Goal: Task Accomplishment & Management: Complete application form

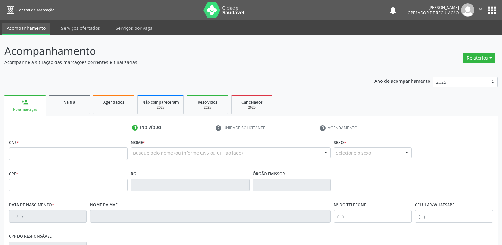
click at [67, 99] on span "Na fila" at bounding box center [69, 101] width 12 height 5
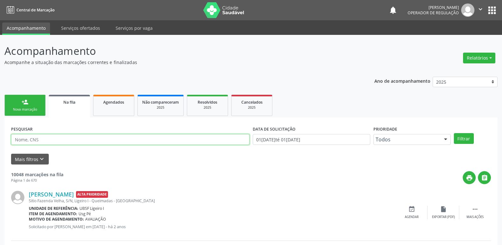
click at [61, 137] on input "text" at bounding box center [130, 139] width 239 height 11
type input "700101969131717"
click at [454, 133] on button "Filtrar" at bounding box center [464, 138] width 20 height 11
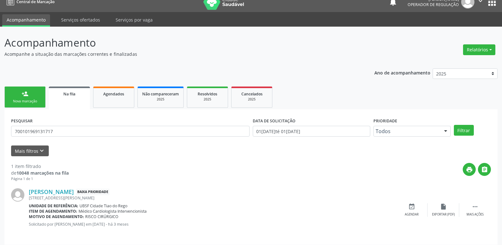
scroll to position [12, 0]
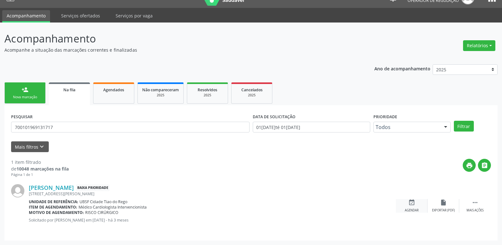
click at [409, 205] on icon "event_available" at bounding box center [411, 202] width 7 height 7
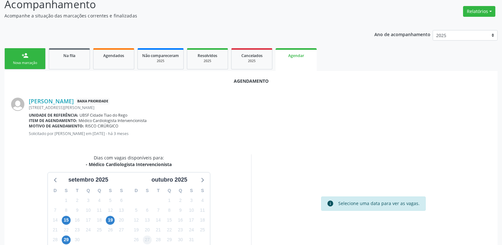
scroll to position [85, 0]
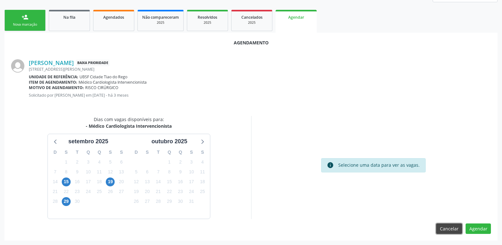
click at [446, 227] on button "Cancelar" at bounding box center [449, 228] width 26 height 11
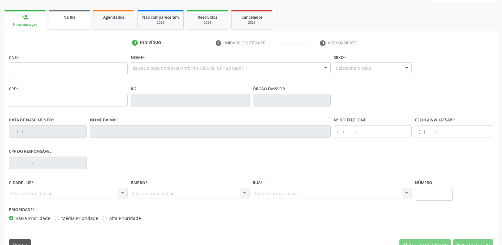
click at [88, 23] on link "Na fila" at bounding box center [69, 20] width 41 height 20
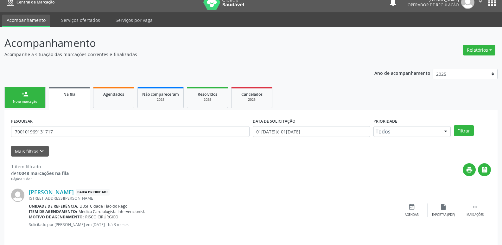
scroll to position [12, 0]
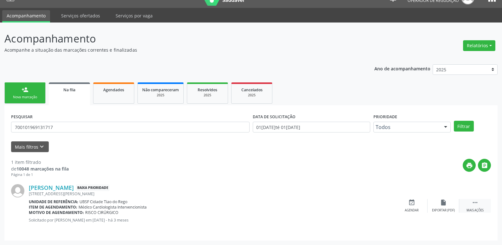
click at [479, 208] on div " Mais ações" at bounding box center [475, 206] width 32 height 14
click at [441, 206] on div "edit Editar" at bounding box center [444, 206] width 32 height 14
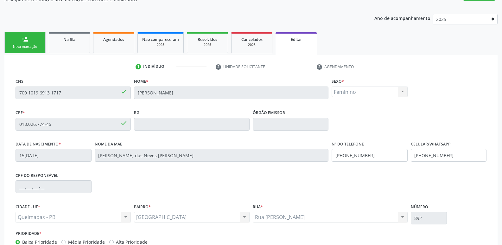
scroll to position [107, 0]
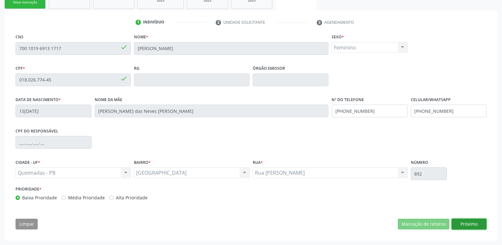
click at [464, 222] on button "Próximo" at bounding box center [469, 224] width 35 height 11
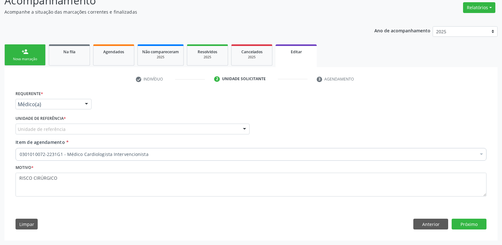
click at [92, 103] on div "Requerente * Médico(a) Médico(a) Enfermeiro(a) Paciente Nenhum resultado encont…" at bounding box center [53, 101] width 79 height 25
click at [83, 108] on div at bounding box center [87, 104] width 10 height 11
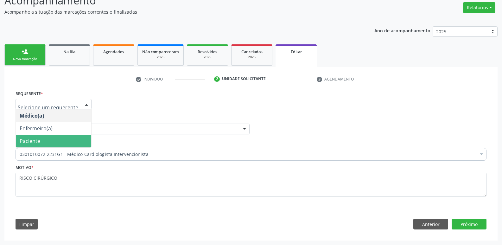
drag, startPoint x: 70, startPoint y: 147, endPoint x: 91, endPoint y: 130, distance: 26.8
click at [71, 144] on span "Paciente" at bounding box center [53, 141] width 75 height 13
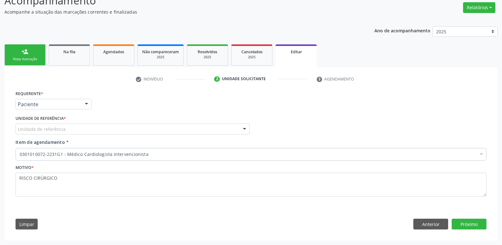
click at [91, 128] on div "Unidade de referência" at bounding box center [133, 129] width 234 height 11
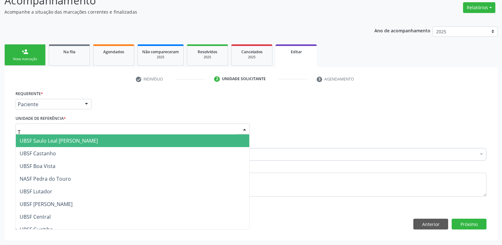
type input "TI"
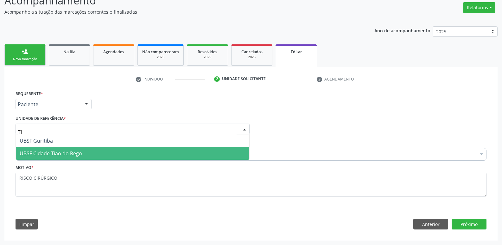
click at [62, 150] on span "UBSF Cidade Tiao do Rego" at bounding box center [51, 153] width 62 height 7
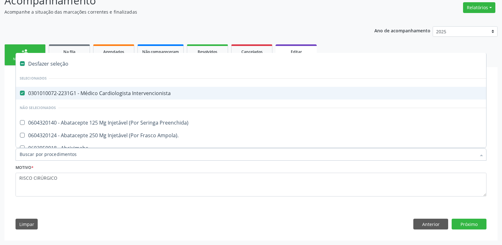
click at [104, 88] on span "0301010072-2231G1 - Médico Cardiologista Intervencionista" at bounding box center [266, 93] width 501 height 13
checkbox Intervencionista "false"
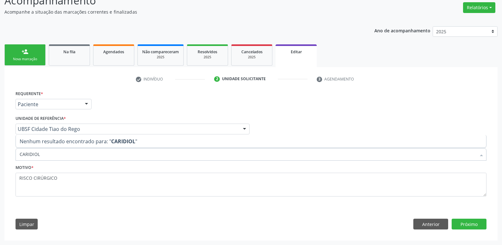
click at [29, 156] on input "CARIDIOL" at bounding box center [248, 154] width 457 height 13
type input "CARDIOL"
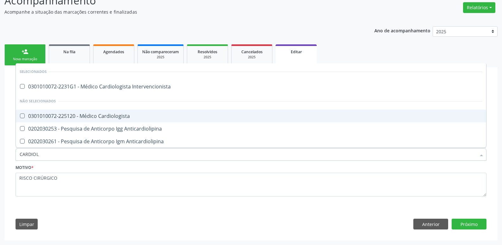
click at [99, 114] on div "0301010072-225120 - Médico Cardiologista" at bounding box center [251, 115] width 463 height 5
checkbox Cardiologista "true"
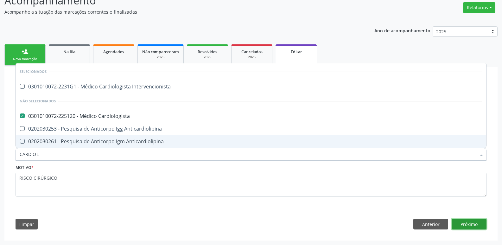
click at [464, 222] on button "Próximo" at bounding box center [469, 224] width 35 height 11
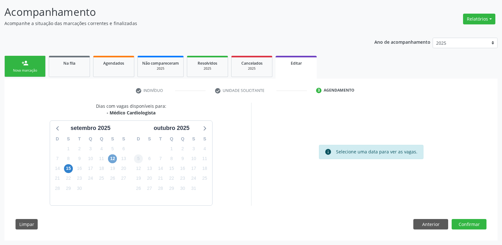
drag, startPoint x: 112, startPoint y: 160, endPoint x: 138, endPoint y: 160, distance: 26.0
click at [112, 160] on span "12" at bounding box center [112, 158] width 9 height 9
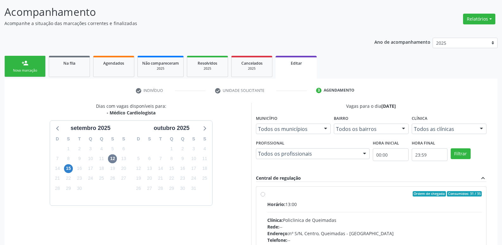
drag, startPoint x: 414, startPoint y: 217, endPoint x: 439, endPoint y: 194, distance: 33.8
click at [423, 209] on div "Horário: 13:00 Clínica: Policlinica de Queimadas Rede: -- Endereço: nº S/N, Cen…" at bounding box center [374, 244] width 215 height 87
radio input "true"
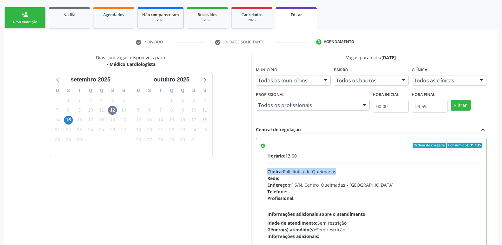
scroll to position [142, 0]
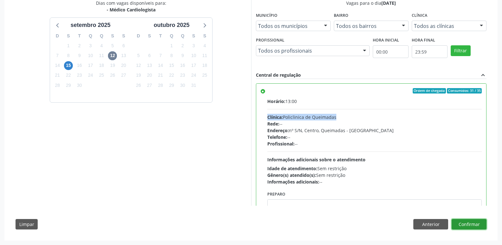
click at [463, 226] on button "Confirmar" at bounding box center [469, 224] width 35 height 11
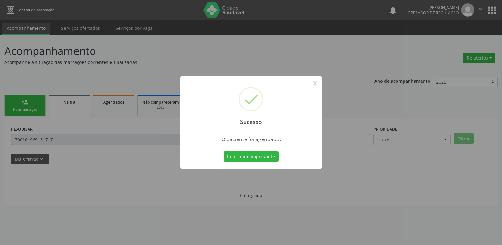
scroll to position [0, 0]
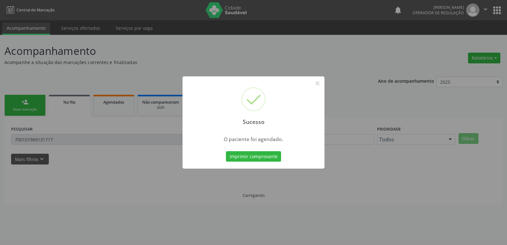
click at [226, 151] on button "Imprimir comprovante" at bounding box center [253, 156] width 55 height 11
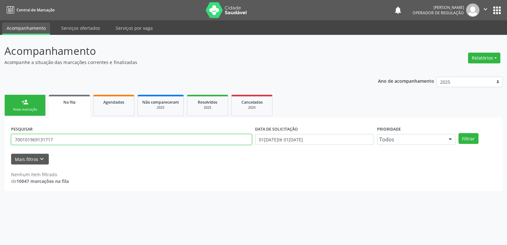
drag, startPoint x: 67, startPoint y: 143, endPoint x: 0, endPoint y: 119, distance: 70.7
click at [0, 119] on div "Acompanhamento Acompanhe a situação das marcações correntes e finalizadas Relat…" at bounding box center [253, 140] width 507 height 210
type input "704600177817927"
click at [458, 133] on button "Filtrar" at bounding box center [468, 138] width 20 height 11
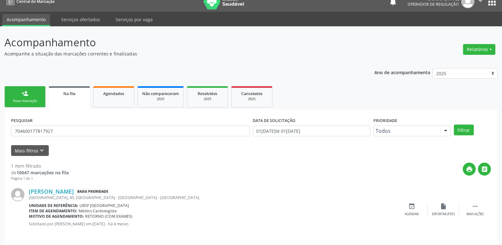
scroll to position [12, 0]
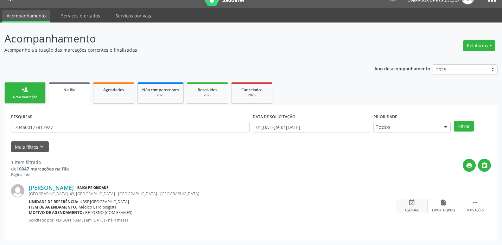
click at [409, 205] on icon "event_available" at bounding box center [411, 202] width 7 height 7
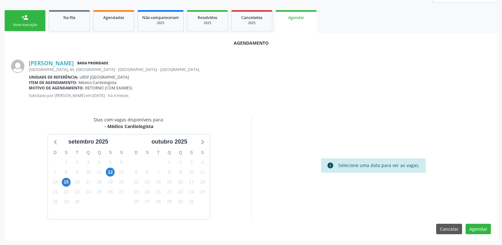
scroll to position [85, 0]
click at [110, 172] on span "12" at bounding box center [110, 171] width 9 height 9
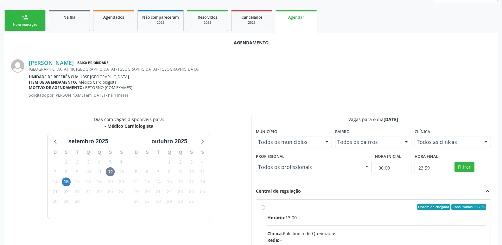
drag, startPoint x: 408, startPoint y: 223, endPoint x: 470, endPoint y: 191, distance: 69.3
radio input "true"
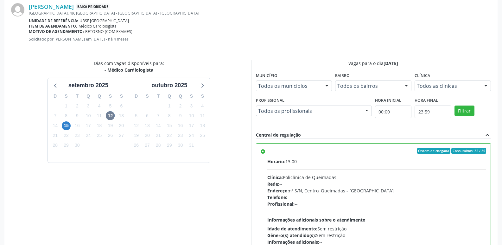
scroll to position [188, 0]
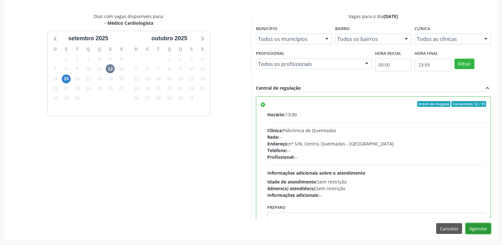
drag, startPoint x: 475, startPoint y: 230, endPoint x: 464, endPoint y: 216, distance: 17.4
click at [475, 230] on button "Agendar" at bounding box center [478, 228] width 25 height 11
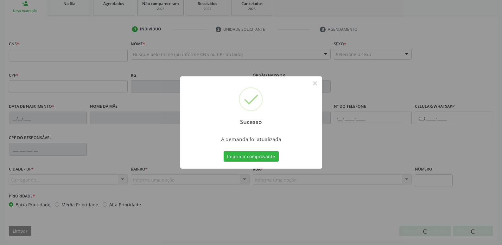
scroll to position [99, 0]
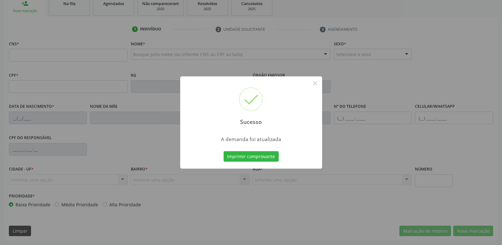
click at [224, 151] on button "Imprimir comprovante" at bounding box center [251, 156] width 55 height 11
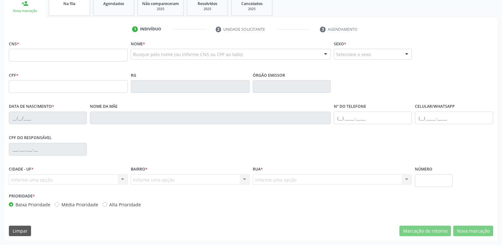
click at [72, 3] on span "Na fila" at bounding box center [69, 3] width 12 height 5
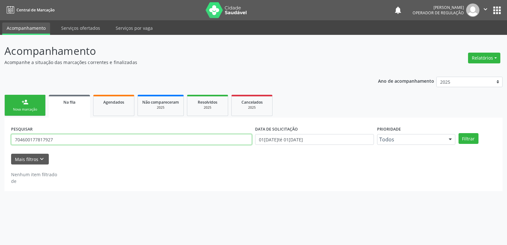
drag, startPoint x: 67, startPoint y: 139, endPoint x: 0, endPoint y: 106, distance: 74.7
click at [0, 151] on div "Acompanhamento Acompanhe a situação das marcações correntes e finalizadas Relat…" at bounding box center [253, 140] width 507 height 210
type input "702000880694581,"
click at [458, 133] on button "Filtrar" at bounding box center [468, 138] width 20 height 11
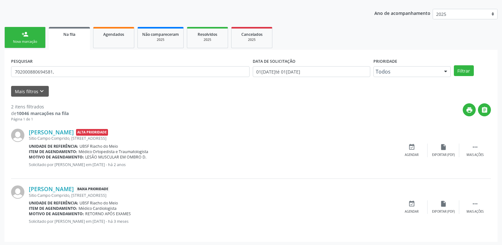
scroll to position [69, 0]
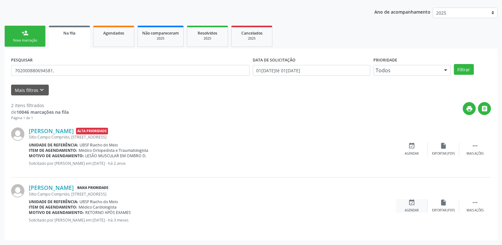
click at [417, 208] on div "event_available Agendar" at bounding box center [412, 206] width 32 height 14
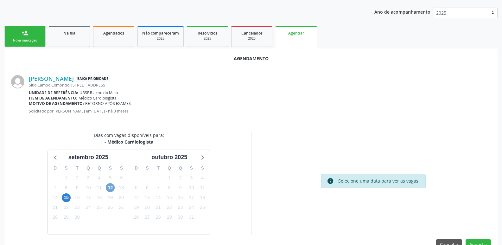
click at [114, 186] on span "12" at bounding box center [110, 187] width 9 height 9
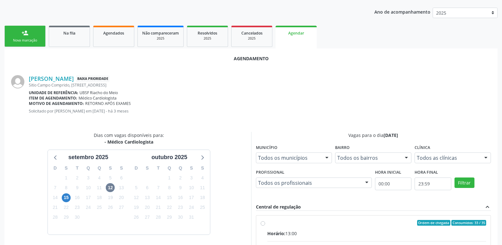
drag, startPoint x: 422, startPoint y: 221, endPoint x: 432, endPoint y: 214, distance: 12.0
radio input "true"
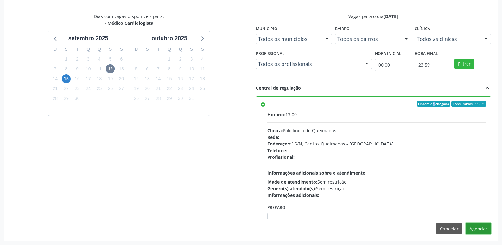
click at [473, 228] on button "Agendar" at bounding box center [478, 228] width 25 height 11
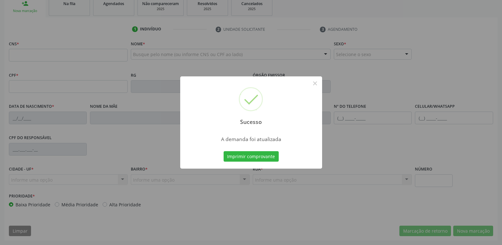
click at [224, 151] on button "Imprimir comprovante" at bounding box center [251, 156] width 55 height 11
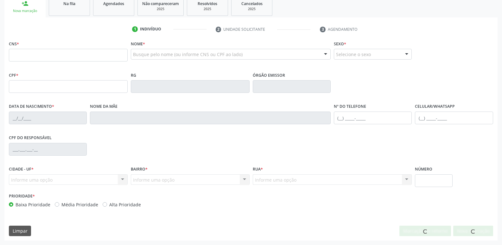
scroll to position [99, 0]
click at [73, 19] on div "1 Indivíduo 2 Unidade solicitante 3 Agendamento CNS * Nome * Busque pelo nome (…" at bounding box center [250, 128] width 493 height 223
click at [64, 10] on link "Na fila" at bounding box center [69, 6] width 41 height 20
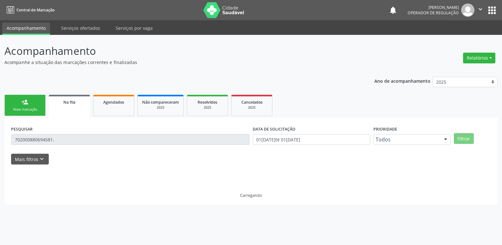
scroll to position [0, 0]
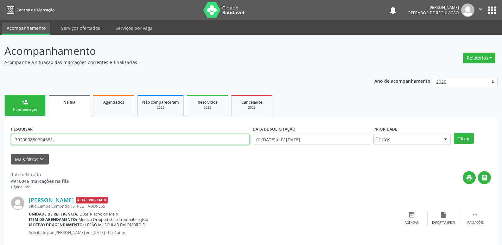
click at [68, 137] on input "702000880694581," at bounding box center [130, 139] width 239 height 11
click at [454, 133] on button "Filtrar" at bounding box center [464, 138] width 20 height 11
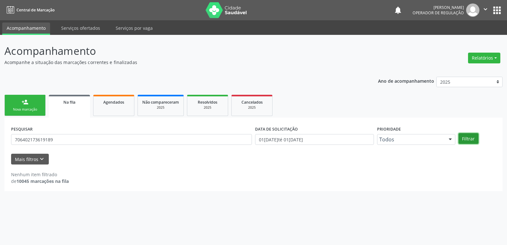
click at [467, 137] on button "Filtrar" at bounding box center [468, 138] width 20 height 11
drag, startPoint x: 32, startPoint y: 138, endPoint x: 79, endPoint y: 163, distance: 52.9
click at [32, 138] on input "706402173619189" at bounding box center [131, 139] width 241 height 11
click at [42, 139] on input "706402173619189" at bounding box center [131, 139] width 241 height 11
click at [47, 142] on input "706402173619189" at bounding box center [131, 139] width 241 height 11
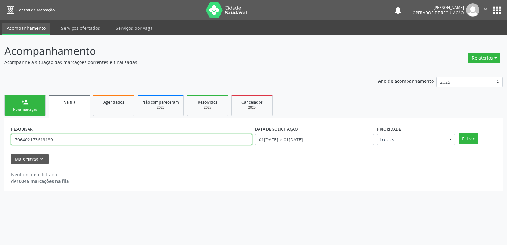
click at [46, 140] on input "706402173619189" at bounding box center [131, 139] width 241 height 11
type input "706402173613189"
click at [458, 133] on button "Filtrar" at bounding box center [468, 138] width 20 height 11
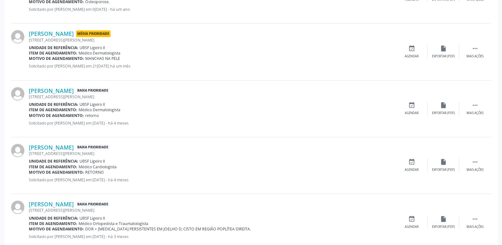
scroll to position [285, 0]
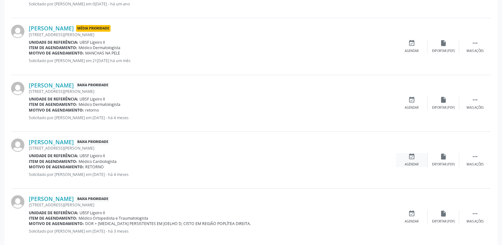
click at [409, 159] on icon "event_available" at bounding box center [411, 156] width 7 height 7
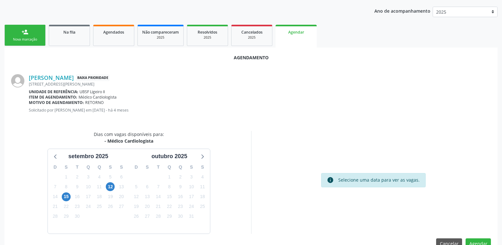
scroll to position [85, 0]
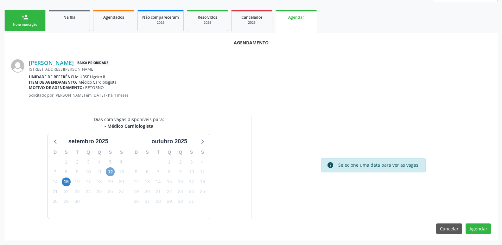
click at [112, 174] on span "12" at bounding box center [110, 171] width 9 height 9
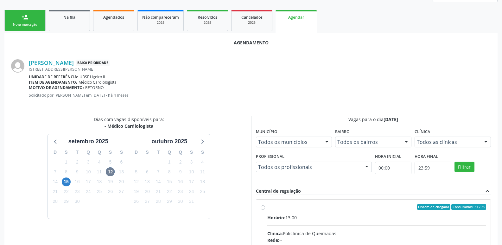
drag, startPoint x: 439, startPoint y: 220, endPoint x: 479, endPoint y: 167, distance: 66.1
click at [441, 216] on div "Horário: 13:00" at bounding box center [376, 217] width 219 height 7
click at [265, 210] on input "Ordem de chegada Consumidos: 34 / 35 Horário: 13:00 Clínica: Policlinica de Que…" at bounding box center [263, 207] width 4 height 6
radio input "true"
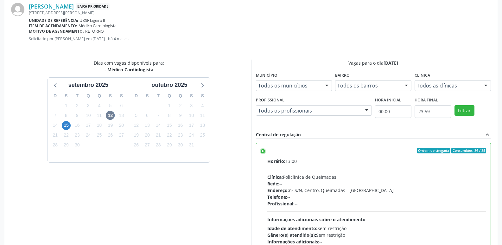
scroll to position [188, 0]
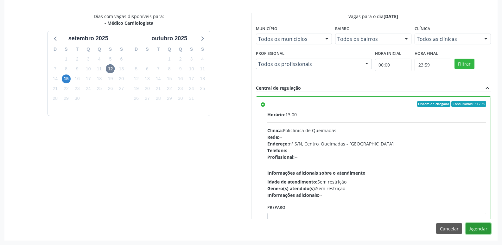
click at [478, 227] on button "Agendar" at bounding box center [478, 228] width 25 height 11
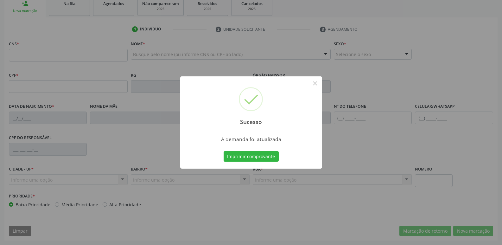
scroll to position [99, 0]
click at [273, 160] on button "Imprimir comprovante" at bounding box center [251, 156] width 55 height 11
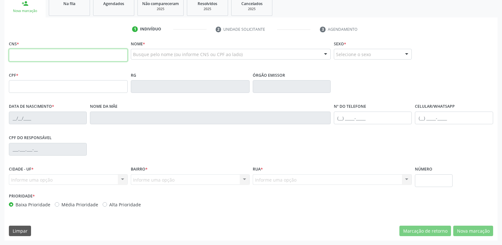
click at [48, 57] on input "text" at bounding box center [68, 55] width 119 height 13
type input "702 5063 8447 0736"
type input "011.565.934-09"
type input "[DATE]"
type input "[PERSON_NAME]"
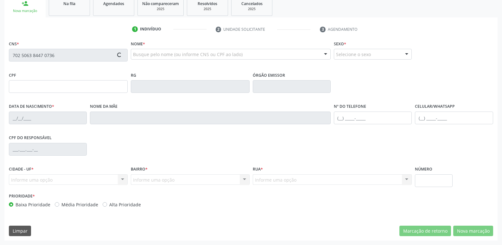
type input "[PHONE_NUMBER]"
type input "334"
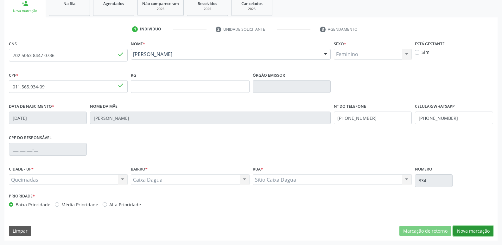
click at [481, 229] on button "Nova marcação" at bounding box center [473, 231] width 40 height 11
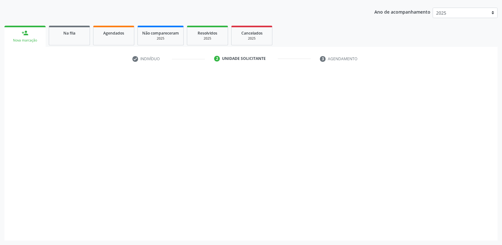
scroll to position [69, 0]
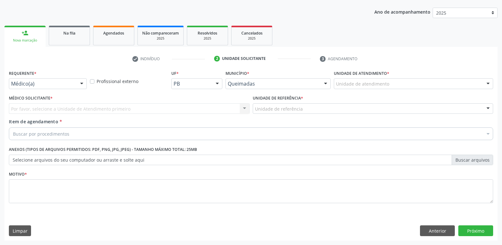
drag, startPoint x: 44, startPoint y: 85, endPoint x: 32, endPoint y: 132, distance: 48.4
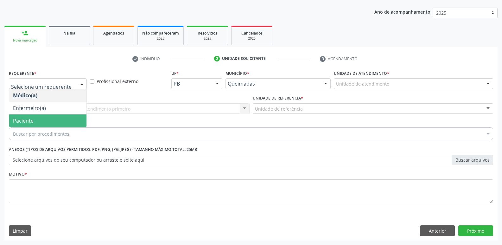
drag, startPoint x: 29, startPoint y: 125, endPoint x: 42, endPoint y: 111, distance: 19.0
click at [31, 121] on span "Paciente" at bounding box center [47, 120] width 77 height 13
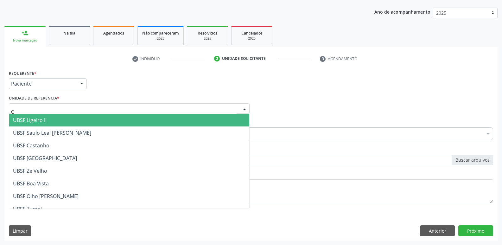
type input "CA"
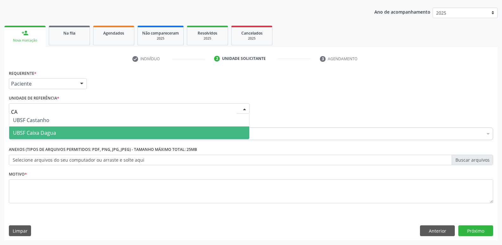
click at [32, 128] on span "UBSF Caixa Dagua" at bounding box center [129, 132] width 240 height 13
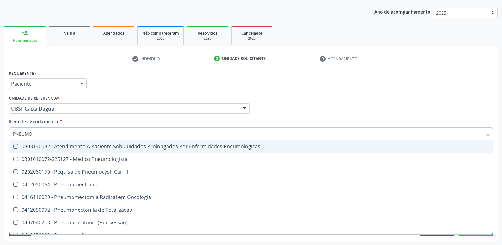
type input "PNEUMOL"
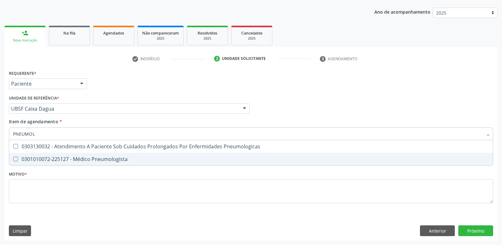
click at [130, 161] on div "0301010072-225127 - Médico Pneumologista" at bounding box center [251, 159] width 476 height 5
checkbox Pneumologista "true"
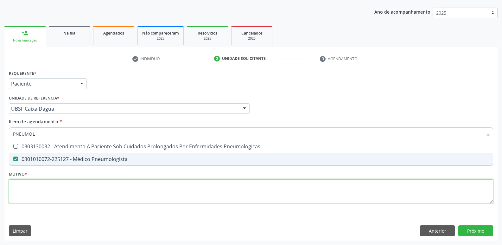
click at [115, 188] on div "Requerente * Paciente Médico(a) Enfermeiro(a) Paciente Nenhum resultado encontr…" at bounding box center [251, 140] width 484 height 144
paste textarea "99314-4359"
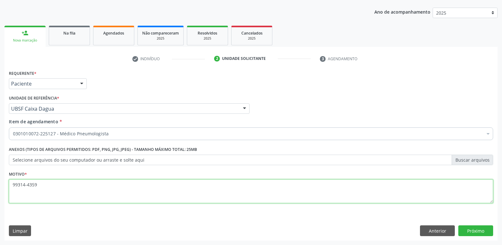
drag, startPoint x: 43, startPoint y: 186, endPoint x: 0, endPoint y: 171, distance: 45.6
click at [0, 171] on div "Acompanhamento Acompanhe a situação das marcações correntes e finalizadas Relat…" at bounding box center [251, 105] width 502 height 279
drag, startPoint x: 54, startPoint y: 182, endPoint x: 0, endPoint y: 179, distance: 54.6
click at [0, 179] on div "Acompanhamento Acompanhe a situação das marcações correntes e finalizadas Relat…" at bounding box center [251, 105] width 502 height 279
type textarea "AVALIAÇÃO"
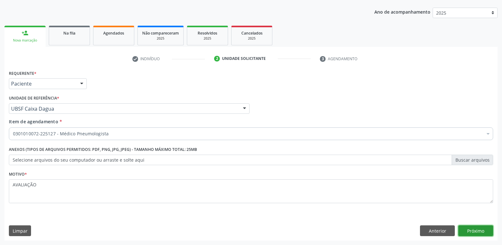
click at [470, 232] on button "Próximo" at bounding box center [475, 230] width 35 height 11
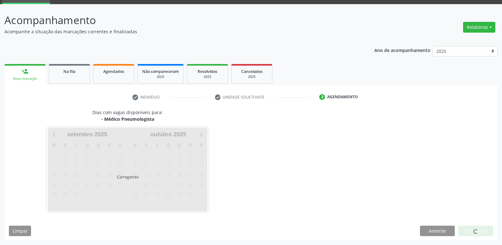
scroll to position [31, 0]
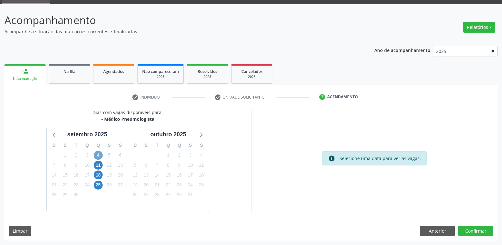
click at [100, 152] on span "4" at bounding box center [98, 155] width 9 height 9
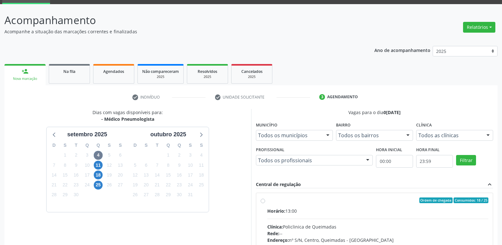
drag, startPoint x: 441, startPoint y: 234, endPoint x: 461, endPoint y: 140, distance: 96.9
radio input "true"
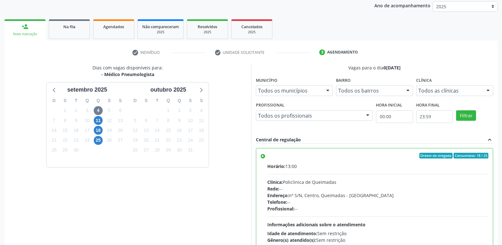
scroll to position [134, 0]
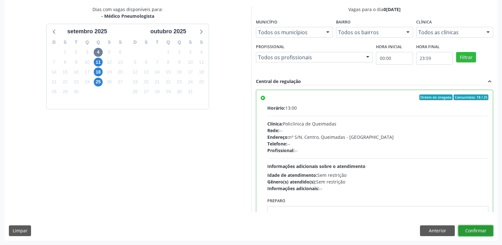
click at [480, 228] on button "Confirmar" at bounding box center [475, 230] width 35 height 11
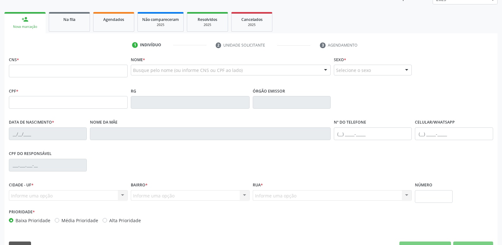
scroll to position [67, 0]
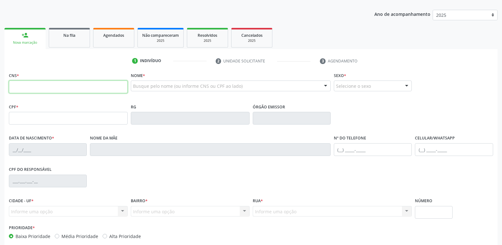
click at [55, 82] on input "text" at bounding box center [68, 86] width 119 height 13
type input "706 9001 6648 3430"
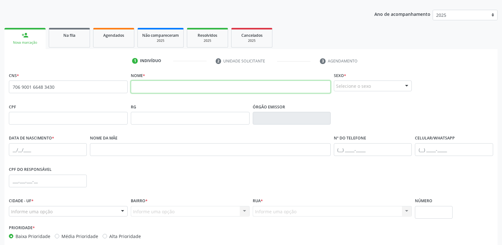
click at [135, 86] on input "text" at bounding box center [231, 86] width 200 height 13
type input "[PERSON_NAME]"
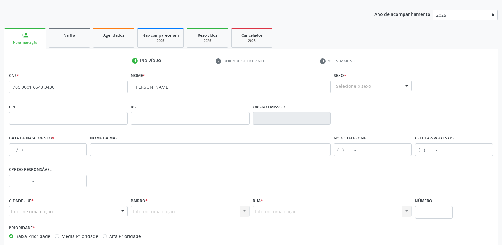
click at [377, 84] on div "Selecione o sexo" at bounding box center [373, 85] width 78 height 11
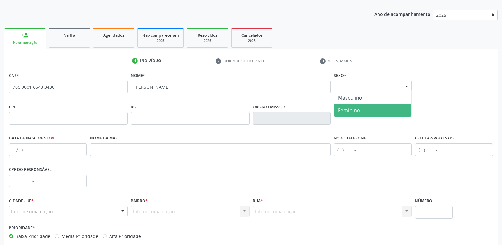
click at [361, 111] on span "Feminino" at bounding box center [372, 110] width 77 height 13
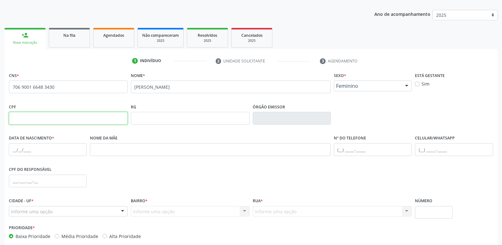
click at [53, 119] on input "text" at bounding box center [68, 118] width 119 height 13
click at [13, 150] on input "text" at bounding box center [48, 149] width 78 height 13
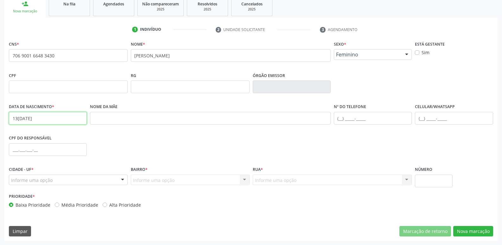
scroll to position [99, 0]
type input "13[DATE]"
click at [74, 175] on div at bounding box center [68, 179] width 119 height 11
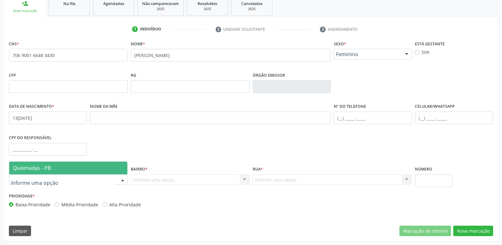
click at [58, 168] on span "Queimadas - PB" at bounding box center [68, 168] width 118 height 13
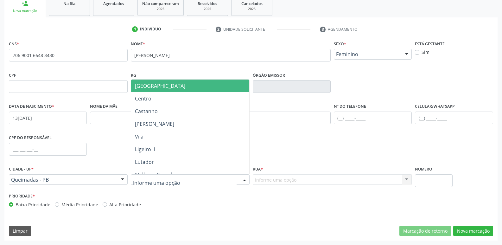
click at [141, 183] on div at bounding box center [190, 179] width 119 height 11
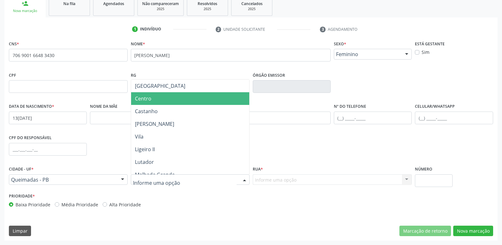
drag, startPoint x: 156, startPoint y: 97, endPoint x: 262, endPoint y: 130, distance: 111.2
click at [163, 98] on span "Centro" at bounding box center [190, 98] width 118 height 13
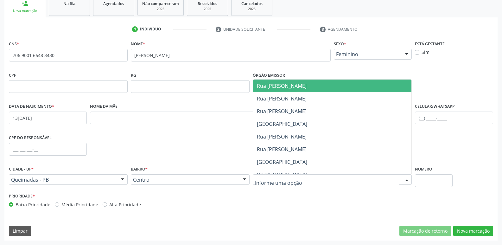
click at [302, 84] on span "Rua [PERSON_NAME]" at bounding box center [282, 85] width 50 height 7
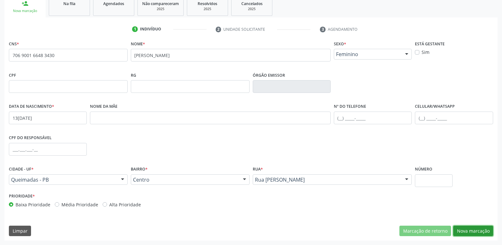
click at [474, 229] on button "Nova marcação" at bounding box center [473, 231] width 40 height 11
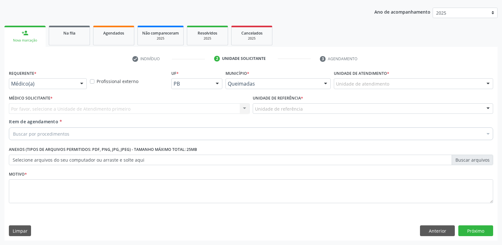
scroll to position [69, 0]
click at [74, 85] on div "Médico(a)" at bounding box center [48, 83] width 78 height 11
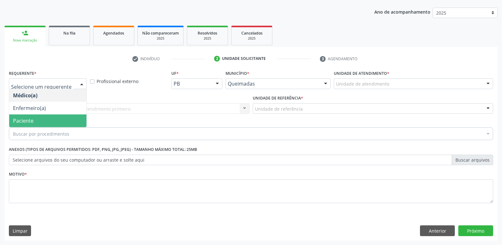
click at [45, 115] on span "Paciente" at bounding box center [47, 120] width 77 height 13
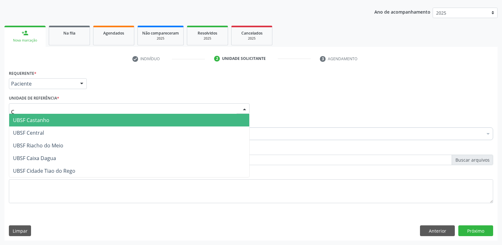
type input "CE"
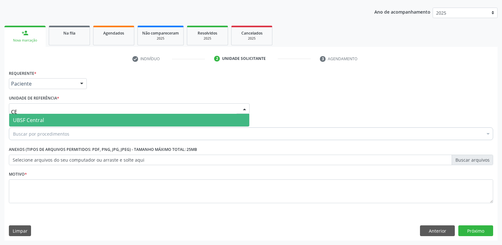
click at [45, 119] on span "UBSF Central" at bounding box center [129, 120] width 240 height 13
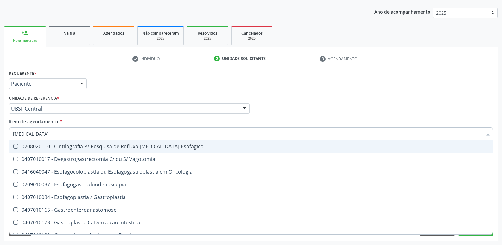
type input "GASTROD"
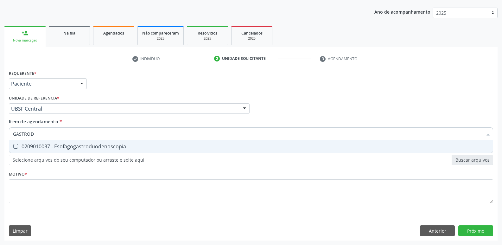
drag, startPoint x: 27, startPoint y: 146, endPoint x: 29, endPoint y: 152, distance: 5.9
click at [28, 146] on div "0209010037 - Esofagogastroduodenoscopia" at bounding box center [251, 146] width 476 height 5
checkbox Esofagogastroduodenoscopia "true"
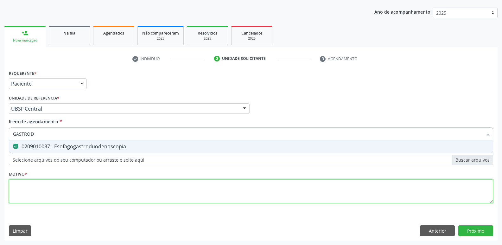
click at [36, 188] on div "Requerente * Paciente Médico(a) Enfermeiro(a) Paciente Nenhum resultado encontr…" at bounding box center [251, 140] width 484 height 144
paste textarea "AVALIAÇÃO"
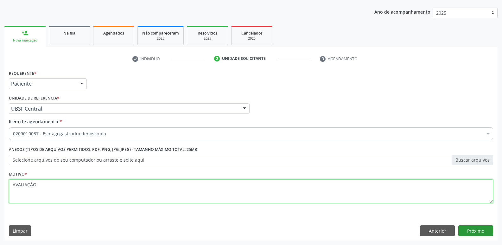
type textarea "AVALIAÇÃO"
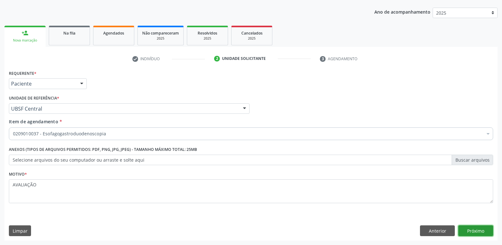
click at [479, 231] on button "Próximo" at bounding box center [475, 230] width 35 height 11
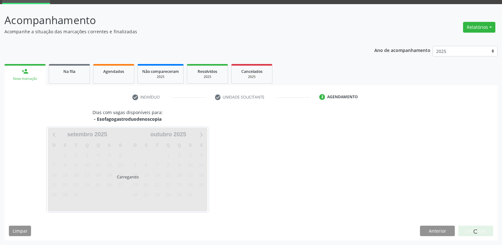
scroll to position [31, 0]
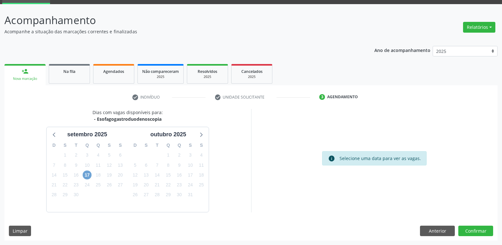
click at [89, 176] on span "17" at bounding box center [87, 174] width 9 height 9
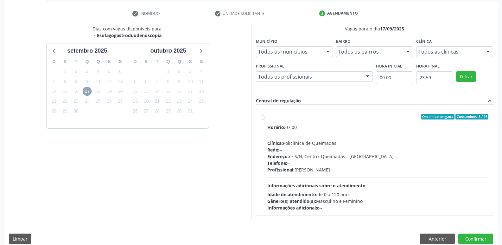
scroll to position [122, 0]
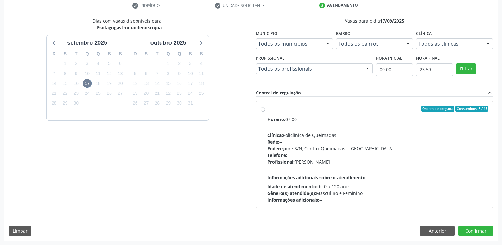
click at [426, 168] on div "Horário: 07:00 Clínica: Policlinica de Queimadas Rede: -- Endereço: nº S/N, Cen…" at bounding box center [377, 159] width 221 height 87
click at [265, 112] on input "Ordem de chegada Consumidos: 3 / 15 Horário: 07:00 Clínica: Policlinica de Quei…" at bounding box center [263, 109] width 4 height 6
radio input "true"
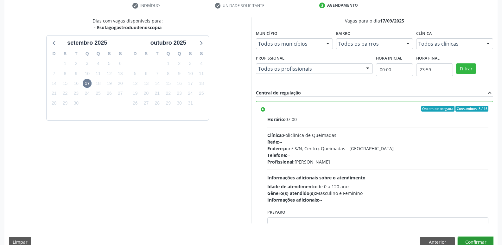
click at [469, 242] on button "Confirmar" at bounding box center [475, 242] width 35 height 11
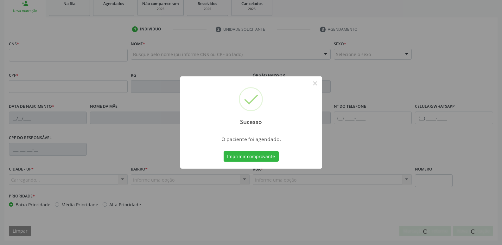
scroll to position [99, 0]
click at [224, 151] on button "Imprimir comprovante" at bounding box center [251, 156] width 55 height 11
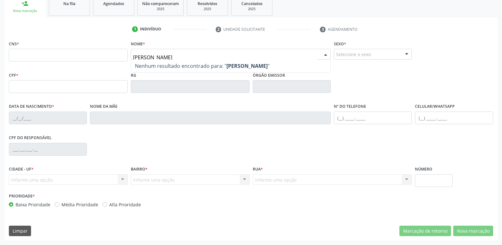
type input "[PERSON_NAME]"
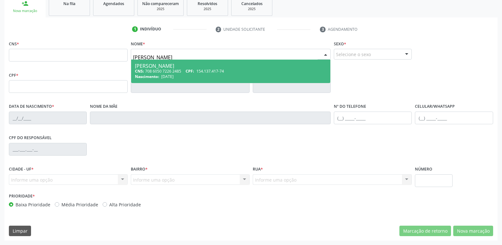
click at [210, 63] on div "[PERSON_NAME]" at bounding box center [231, 65] width 192 height 5
type input "708 6050 7226 2485"
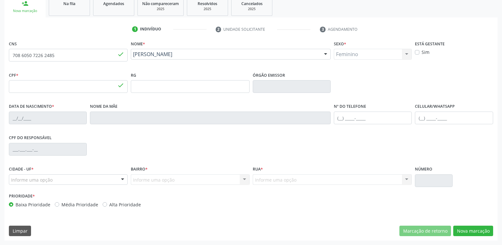
type input "154.137.417-74"
type input "[DATE]"
type input "[PERSON_NAME]"
type input "[PHONE_NUMBER]"
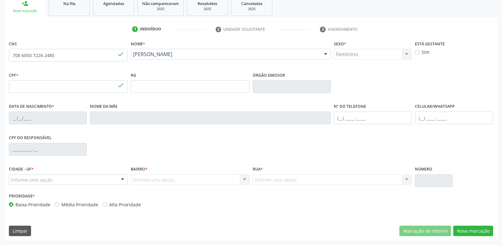
type input "860.269.337-00"
type input "70"
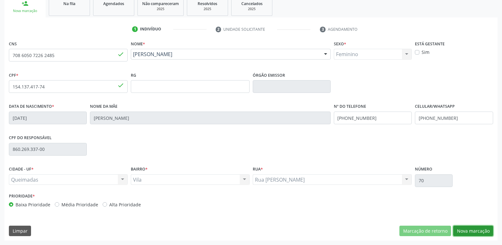
click at [466, 233] on button "Nova marcação" at bounding box center [473, 231] width 40 height 11
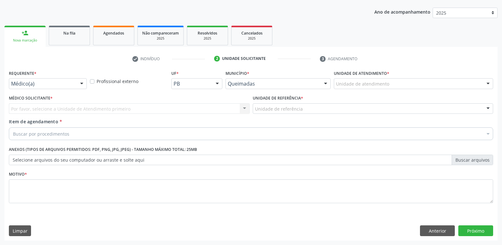
scroll to position [69, 0]
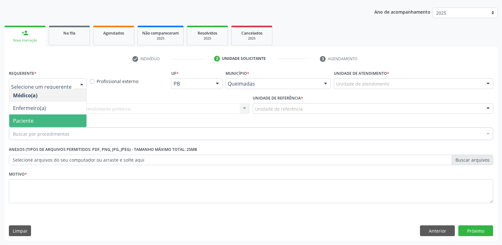
click at [48, 114] on span "Paciente" at bounding box center [47, 120] width 77 height 13
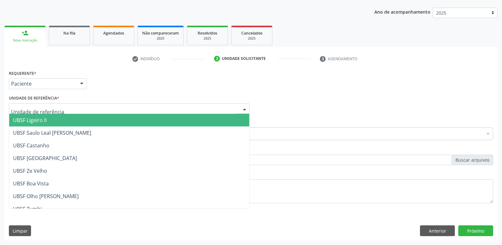
click at [56, 125] on span "UBSF Ligeiro II" at bounding box center [129, 120] width 240 height 13
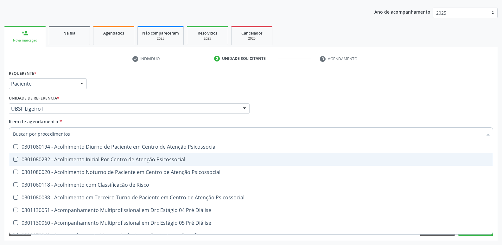
scroll to position [317, 0]
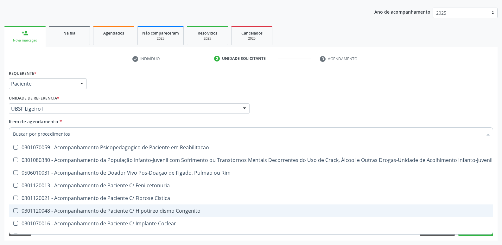
click at [426, 74] on div "Requerente * Paciente Médico(a) Enfermeiro(a) Paciente Nenhum resultado encontr…" at bounding box center [251, 80] width 488 height 25
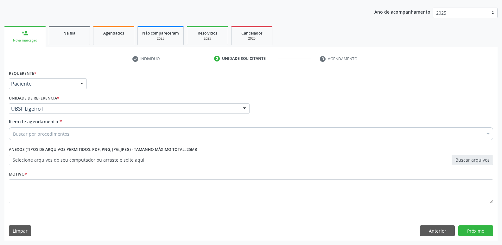
scroll to position [0, 0]
click at [430, 230] on button "Anterior" at bounding box center [437, 230] width 35 height 11
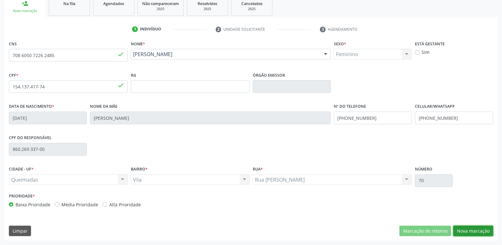
click at [462, 226] on button "Nova marcação" at bounding box center [473, 231] width 40 height 11
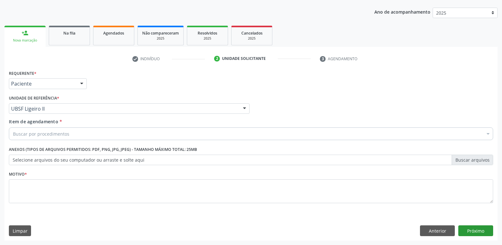
scroll to position [69, 0]
click at [92, 135] on div "Buscar por procedimentos" at bounding box center [251, 133] width 484 height 13
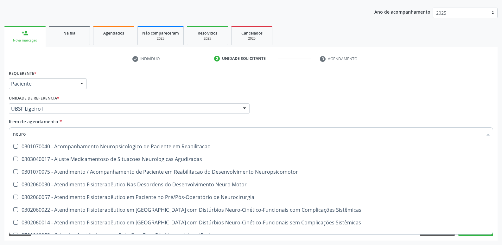
type input "neurop"
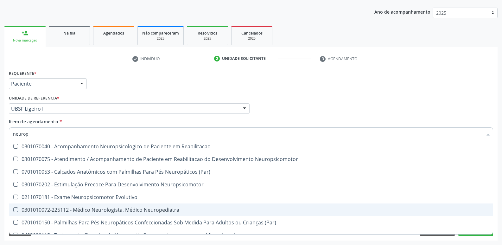
click at [111, 212] on div "0301010072-225112 - Médico Neurologista, Médico Neuropediatra" at bounding box center [251, 209] width 476 height 5
checkbox Neuropediatra "true"
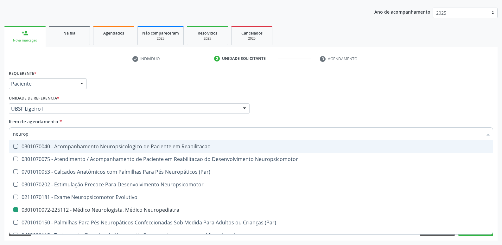
click at [301, 118] on div "Item de agendamento * neurop Desfazer seleção 0301070040 - Acompanhamento Neuro…" at bounding box center [251, 128] width 484 height 20
checkbox Neuropsicomotor "true"
checkbox Neuropediatra "false"
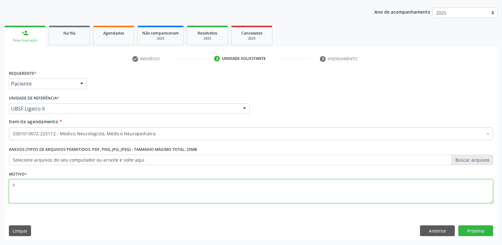
click at [133, 187] on textarea "s" at bounding box center [251, 191] width 484 height 24
type textarea "s"
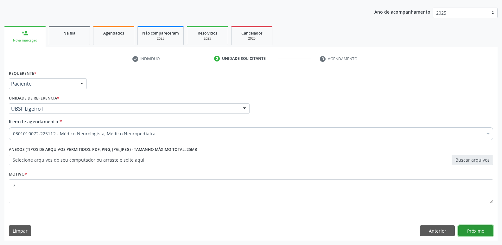
click at [473, 231] on button "Próximo" at bounding box center [475, 230] width 35 height 11
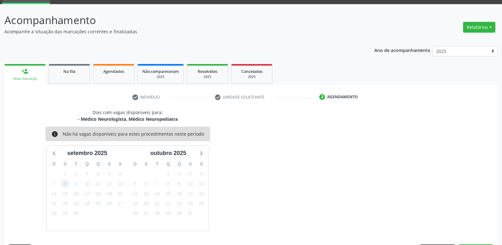
scroll to position [49, 0]
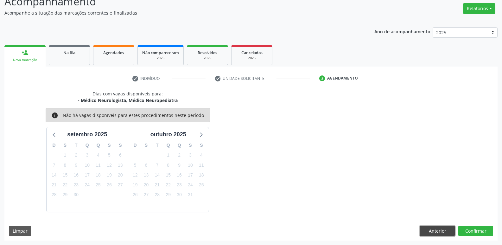
click at [428, 226] on button "Anterior" at bounding box center [437, 231] width 35 height 11
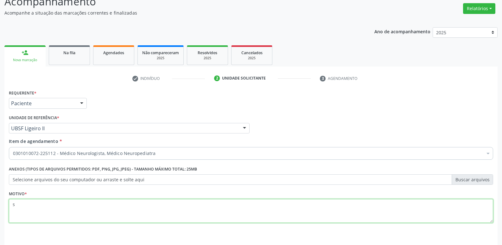
click at [142, 214] on textarea "s" at bounding box center [251, 211] width 484 height 24
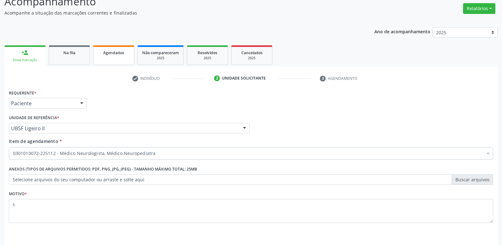
click at [107, 56] on link "Agendados" at bounding box center [113, 55] width 41 height 20
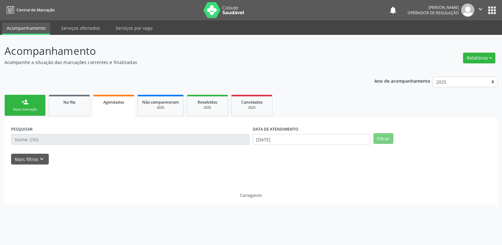
scroll to position [0, 0]
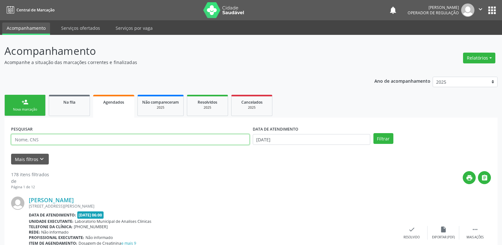
click at [35, 137] on input "text" at bounding box center [130, 139] width 239 height 11
type input "lu"
select select "8"
type input "lucilene f"
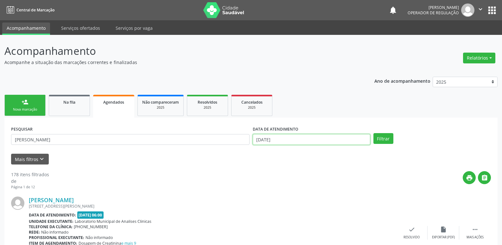
click at [279, 136] on input "[DATE]" at bounding box center [312, 139] width 118 height 11
click at [374, 133] on button "Filtrar" at bounding box center [384, 138] width 20 height 11
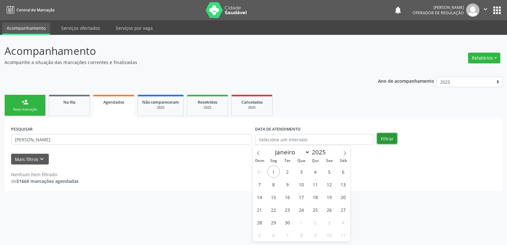
click at [391, 139] on button "Filtrar" at bounding box center [387, 138] width 20 height 11
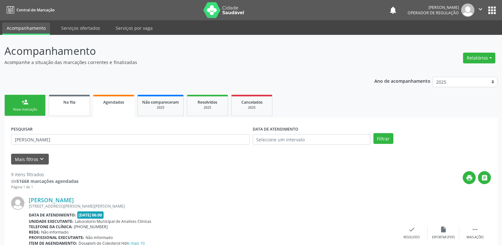
click at [66, 100] on span "Na fila" at bounding box center [69, 101] width 12 height 5
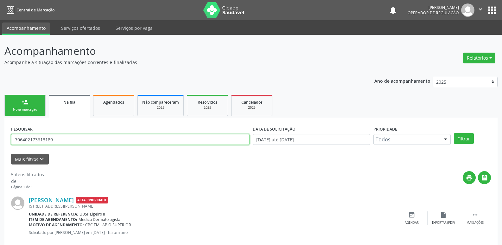
drag, startPoint x: 62, startPoint y: 135, endPoint x: 0, endPoint y: 127, distance: 62.6
click at [454, 133] on button "Filtrar" at bounding box center [464, 138] width 20 height 11
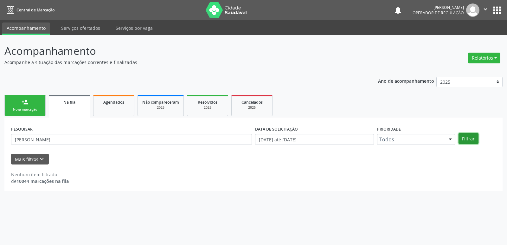
click at [472, 137] on button "Filtrar" at bounding box center [468, 138] width 20 height 11
click at [24, 138] on input "lucielene f" at bounding box center [131, 139] width 241 height 11
click at [458, 133] on button "Filtrar" at bounding box center [468, 138] width 20 height 11
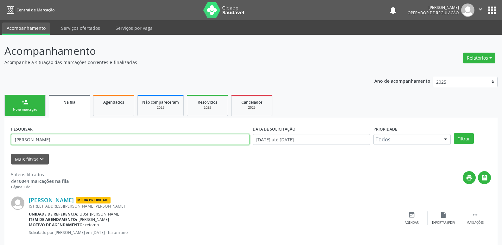
drag, startPoint x: 52, startPoint y: 135, endPoint x: 0, endPoint y: 146, distance: 53.4
type input "edna galdino"
click at [454, 133] on button "Filtrar" at bounding box center [464, 138] width 20 height 11
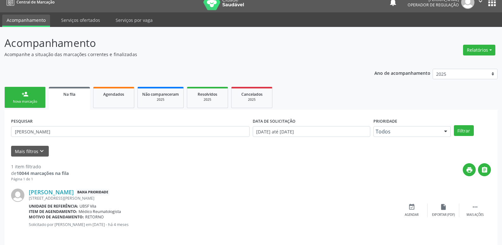
scroll to position [12, 0]
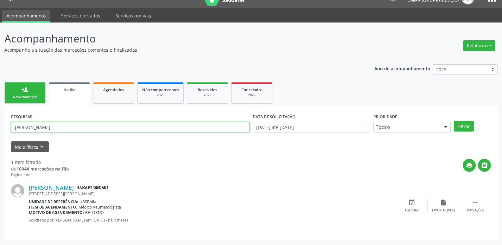
drag, startPoint x: 51, startPoint y: 126, endPoint x: 0, endPoint y: 125, distance: 50.7
click at [0, 125] on div "Acompanhamento Acompanhe a situação das marcações correntes e finalizadas Relat…" at bounding box center [251, 133] width 502 height 222
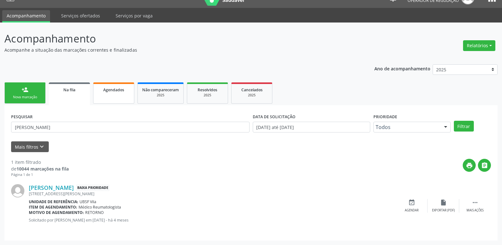
drag, startPoint x: 117, startPoint y: 92, endPoint x: 118, endPoint y: 112, distance: 20.1
click at [117, 92] on span "Agendados" at bounding box center [113, 89] width 21 height 5
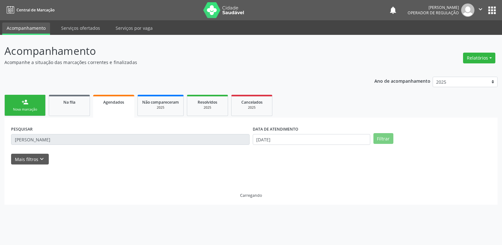
scroll to position [0, 0]
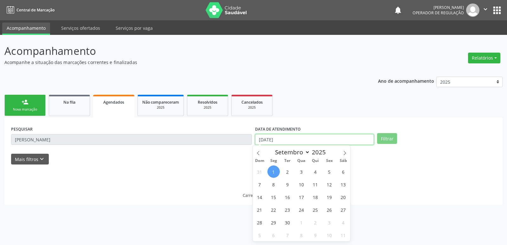
click at [280, 138] on input "[DATE]" at bounding box center [314, 139] width 119 height 11
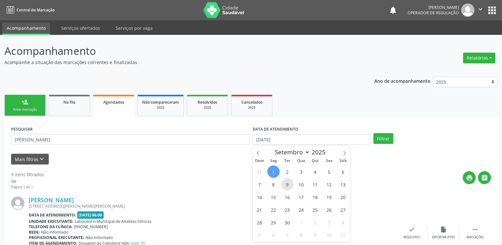
click at [288, 184] on span "9" at bounding box center [287, 184] width 12 height 12
type input "09/09/2025"
click at [288, 184] on span "9" at bounding box center [287, 184] width 12 height 12
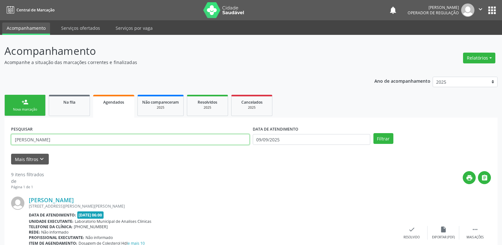
drag, startPoint x: 45, startPoint y: 140, endPoint x: 34, endPoint y: 93, distance: 48.6
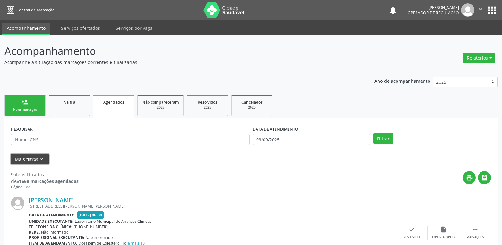
click at [44, 162] on icon "keyboard_arrow_down" at bounding box center [41, 159] width 7 height 7
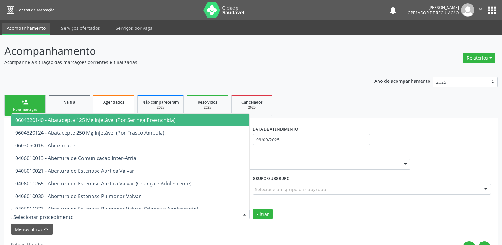
click at [170, 218] on div at bounding box center [130, 213] width 239 height 11
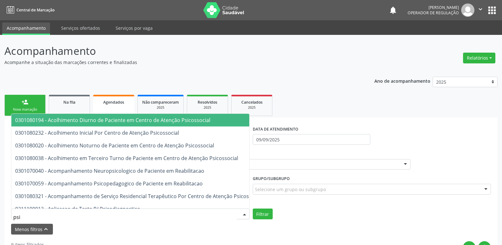
type input "psiq"
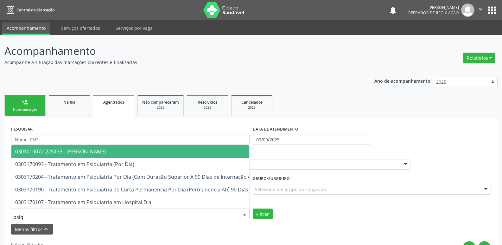
click at [160, 148] on span "0301010072-225133 - Médico Psiquiatra" at bounding box center [172, 151] width 323 height 13
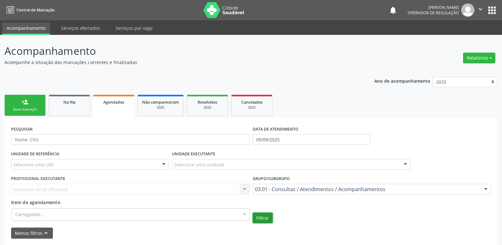
click at [264, 214] on button "Filtrar" at bounding box center [263, 218] width 20 height 11
click at [269, 219] on button "Filtrar" at bounding box center [263, 218] width 20 height 11
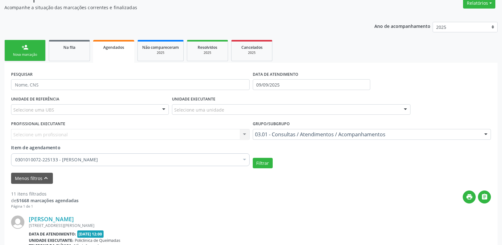
scroll to position [190, 0]
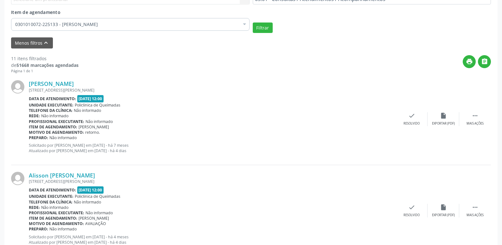
click at [349, 58] on div "print " at bounding box center [285, 64] width 413 height 19
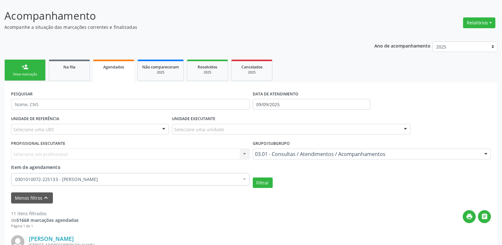
scroll to position [32, 0]
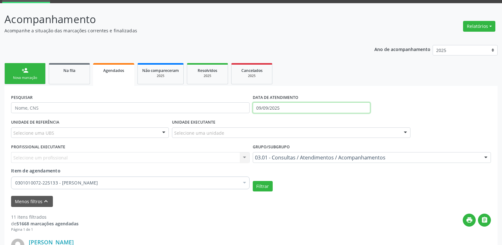
click at [271, 107] on input "09/09/2025" at bounding box center [312, 107] width 118 height 11
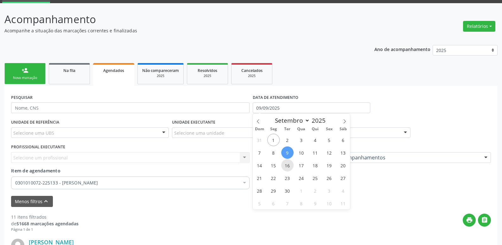
click at [289, 166] on span "16" at bounding box center [287, 165] width 12 height 12
type input "16/09/2025"
click at [289, 166] on span "16" at bounding box center [287, 165] width 12 height 12
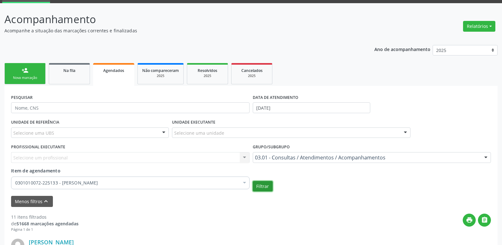
click at [269, 185] on button "Filtrar" at bounding box center [263, 186] width 20 height 11
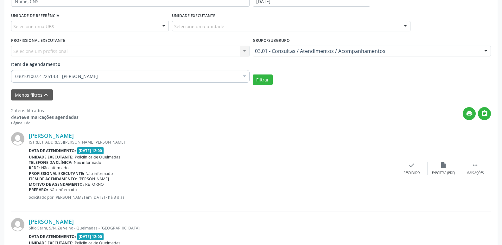
scroll to position [0, 0]
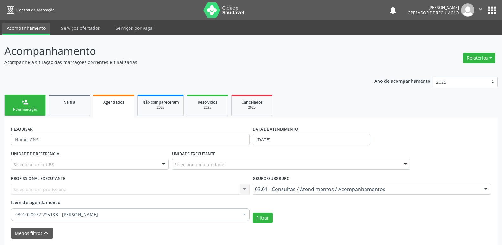
click at [496, 9] on button "apps" at bounding box center [492, 10] width 11 height 11
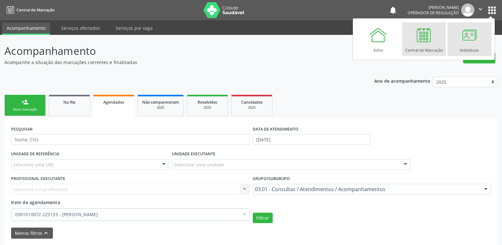
click at [463, 39] on div at bounding box center [469, 34] width 19 height 19
